Goal: Go to known website: Access a specific website the user already knows

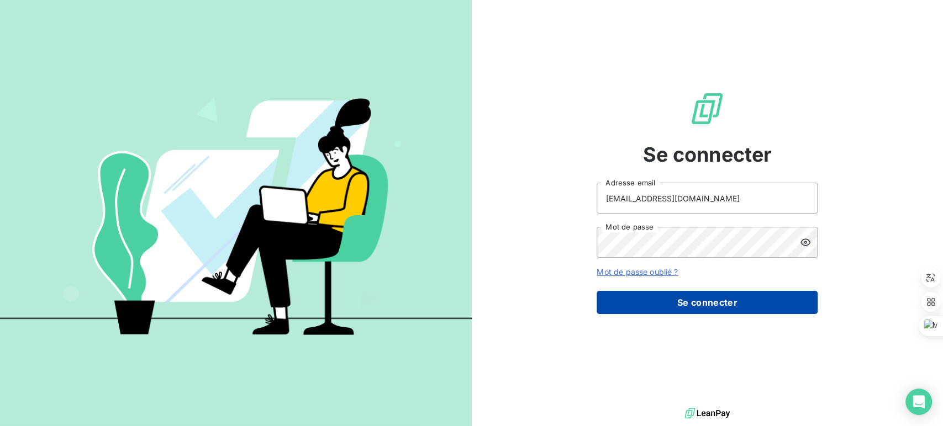
click at [685, 307] on button "Se connecter" at bounding box center [706, 302] width 221 height 23
